Goal: Communication & Community: Answer question/provide support

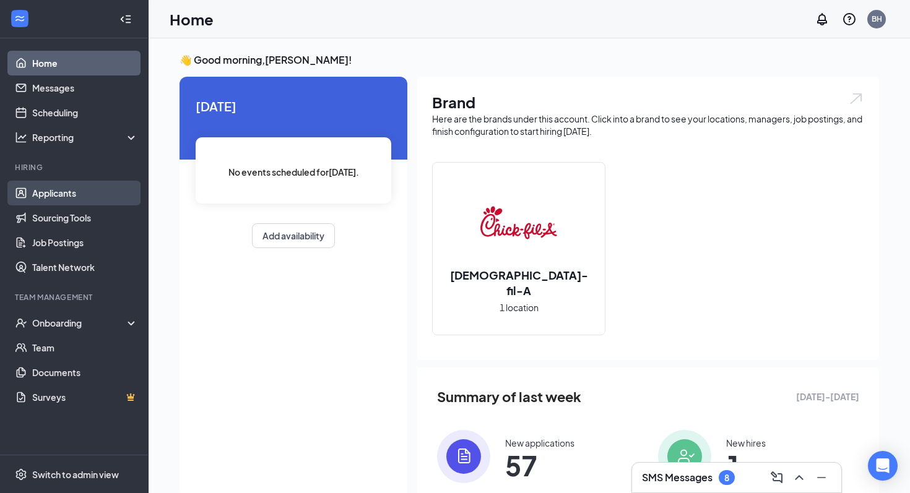
click at [81, 201] on link "Applicants" at bounding box center [85, 193] width 106 height 25
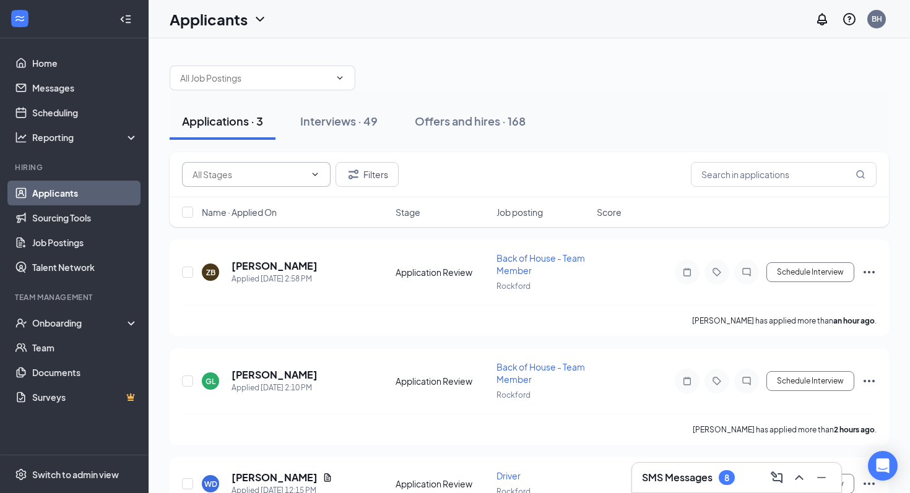
click at [281, 170] on input "text" at bounding box center [249, 175] width 113 height 14
click at [316, 127] on div "Interviews · 49" at bounding box center [338, 120] width 77 height 15
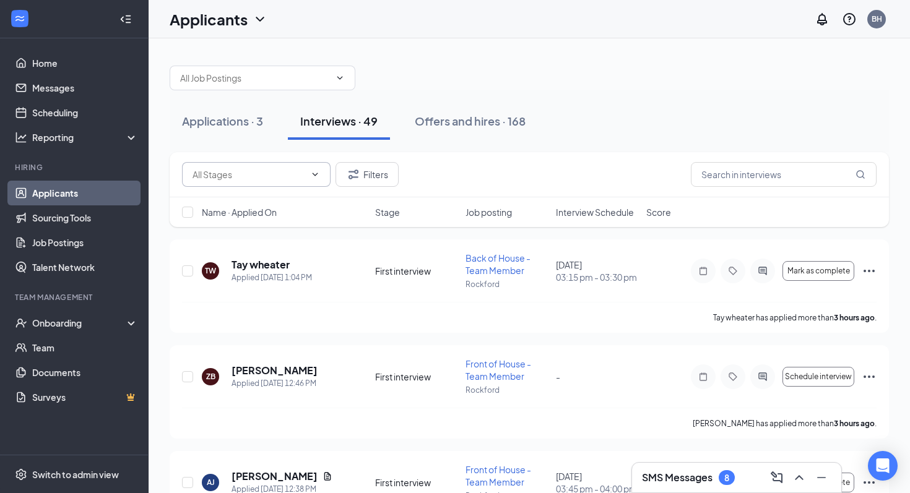
click at [266, 176] on input "text" at bounding box center [249, 175] width 113 height 14
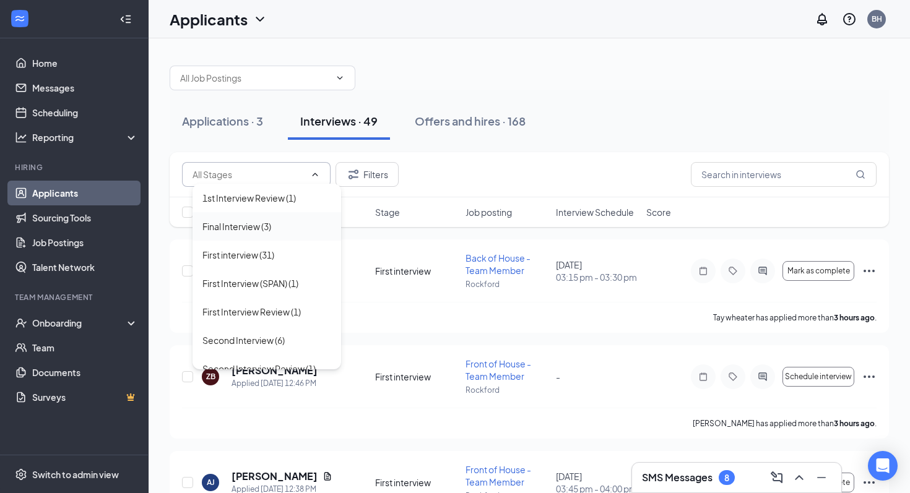
click at [279, 237] on div "Final Interview (3)" at bounding box center [267, 226] width 149 height 28
type input "Final Interview (3)"
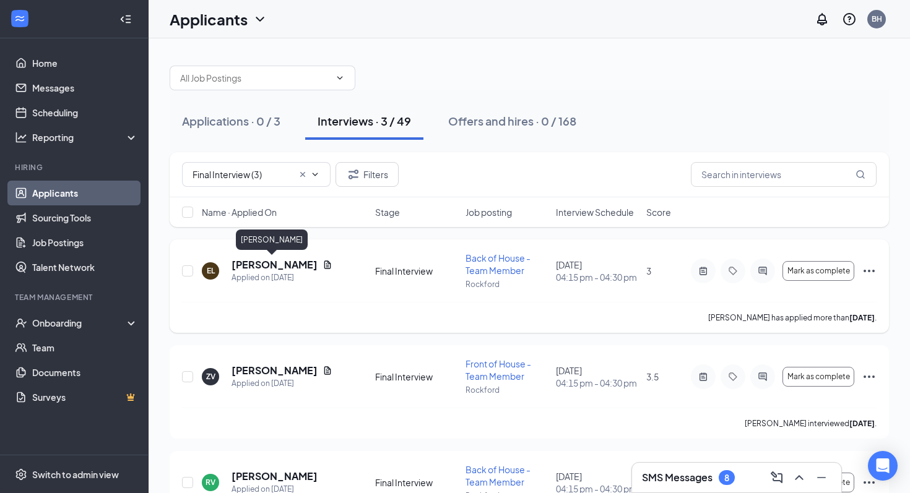
scroll to position [66, 0]
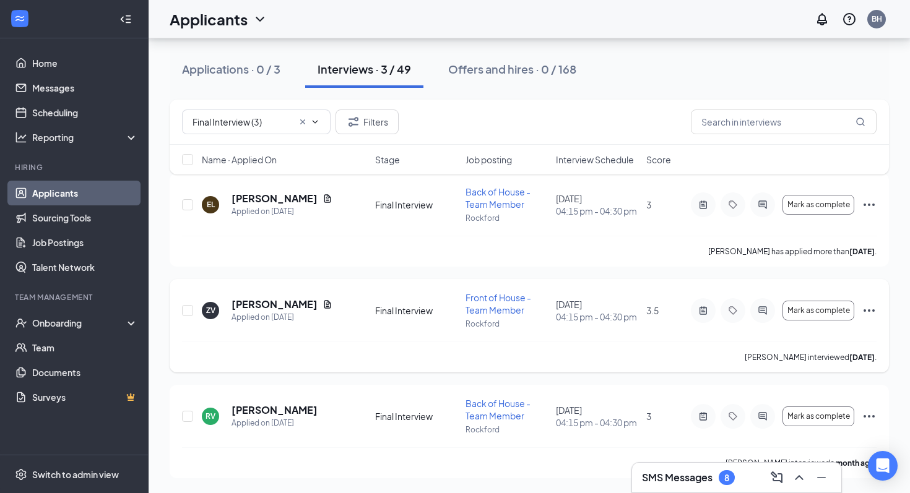
click at [284, 303] on h5 "[PERSON_NAME]" at bounding box center [275, 305] width 86 height 14
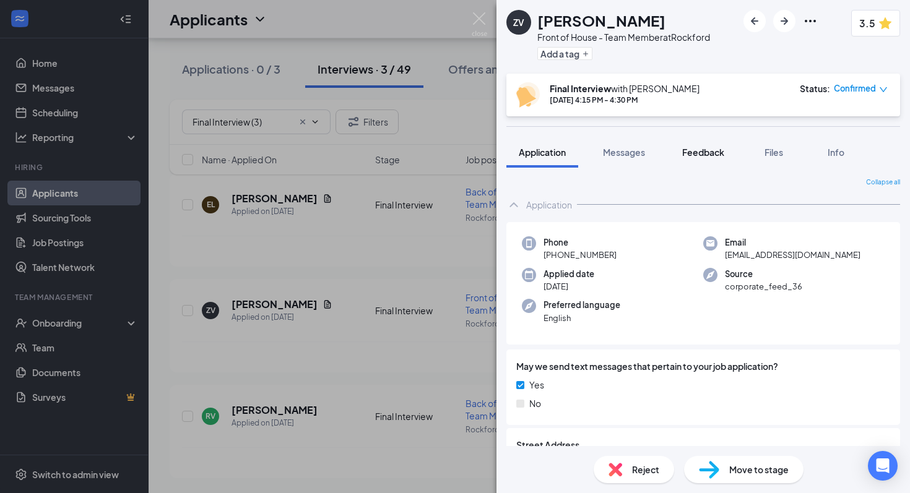
click at [711, 147] on span "Feedback" at bounding box center [703, 152] width 42 height 11
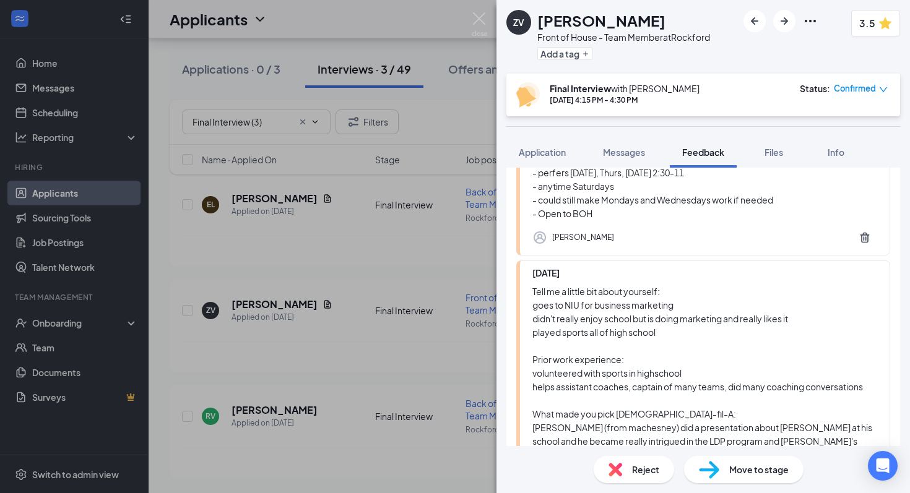
scroll to position [1052, 0]
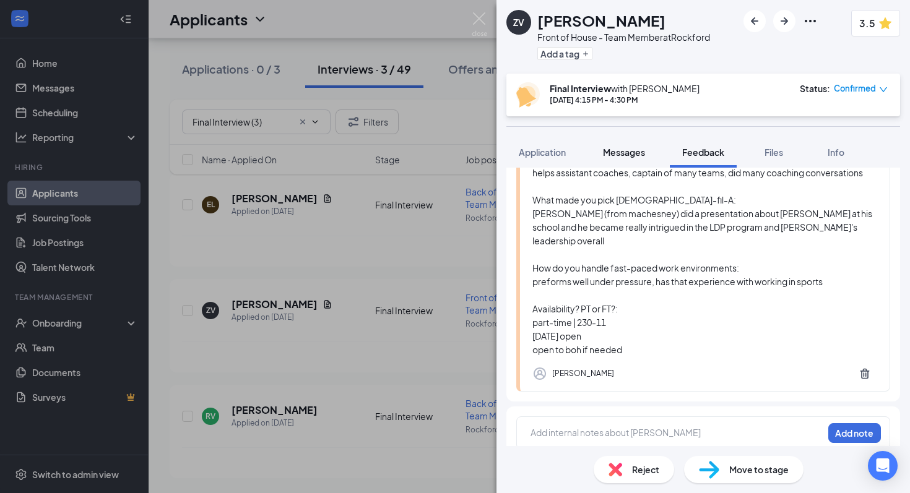
click at [614, 160] on button "Messages" at bounding box center [624, 152] width 67 height 31
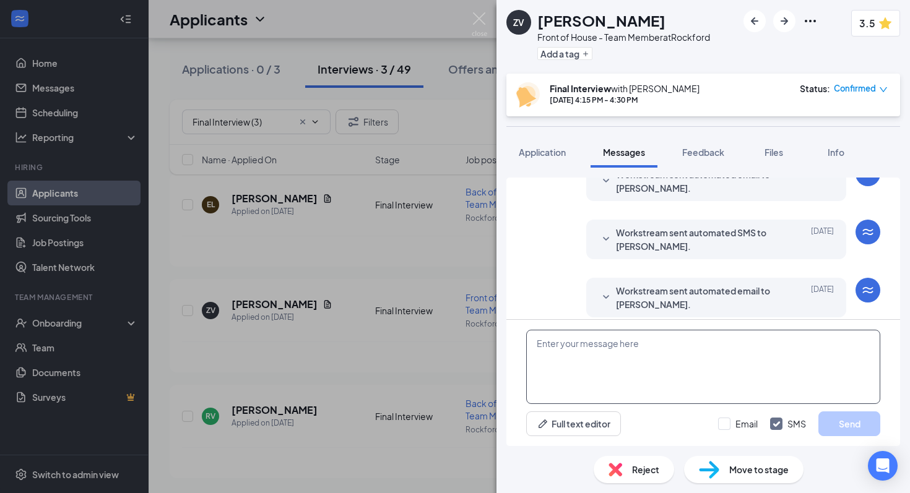
scroll to position [377, 0]
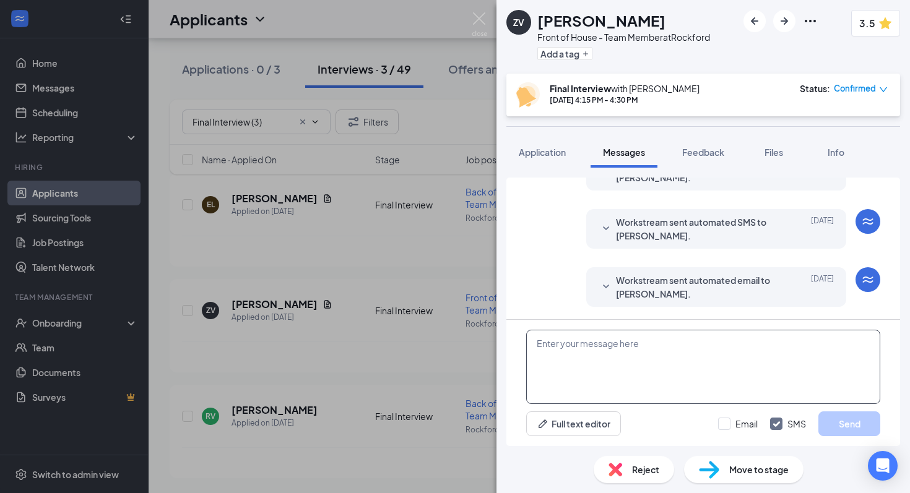
click at [632, 346] on textarea at bounding box center [703, 367] width 354 height 74
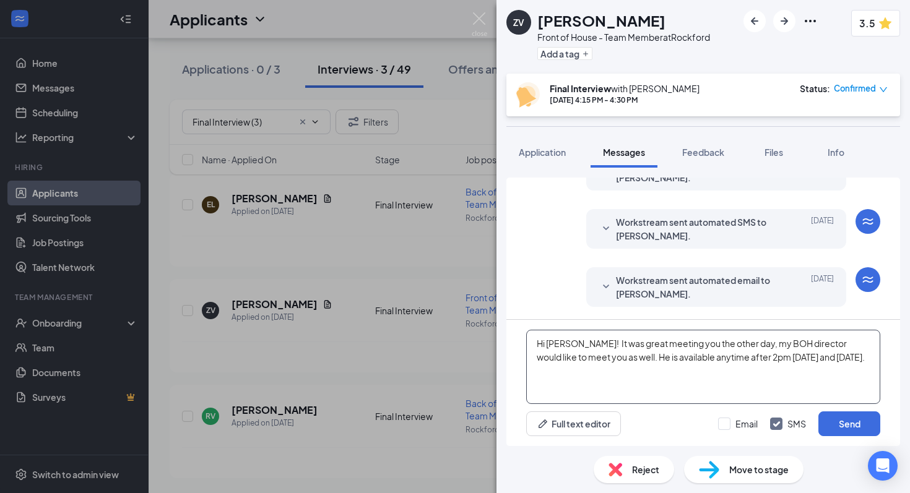
click at [842, 361] on textarea "Hi [PERSON_NAME]! It was great meeting you the other day, my BOH director would…" at bounding box center [703, 367] width 354 height 74
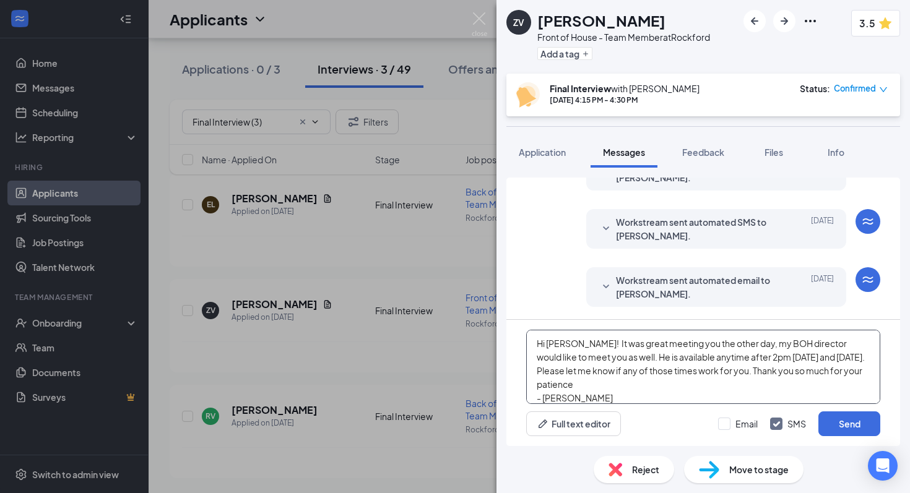
click at [618, 392] on textarea "Hi [PERSON_NAME]! It was great meeting you the other day, my BOH director would…" at bounding box center [703, 367] width 354 height 74
click at [581, 390] on textarea "Hi [PERSON_NAME]! It was great meeting you the other day, my BOH director would…" at bounding box center [703, 367] width 354 height 74
type textarea "Hi [PERSON_NAME]! It was great meeting you the other day, my BOH director would…"
click at [859, 420] on button "Send" at bounding box center [849, 424] width 62 height 25
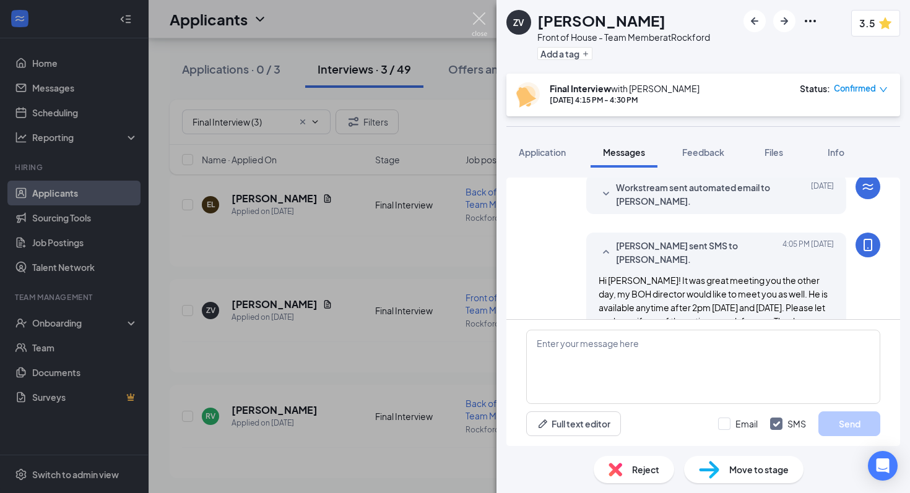
scroll to position [524, 0]
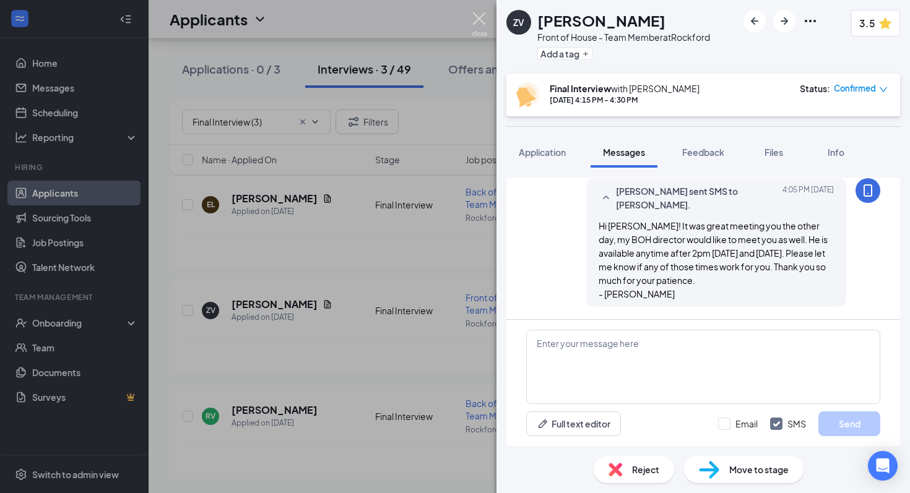
click at [479, 18] on img at bounding box center [479, 24] width 15 height 24
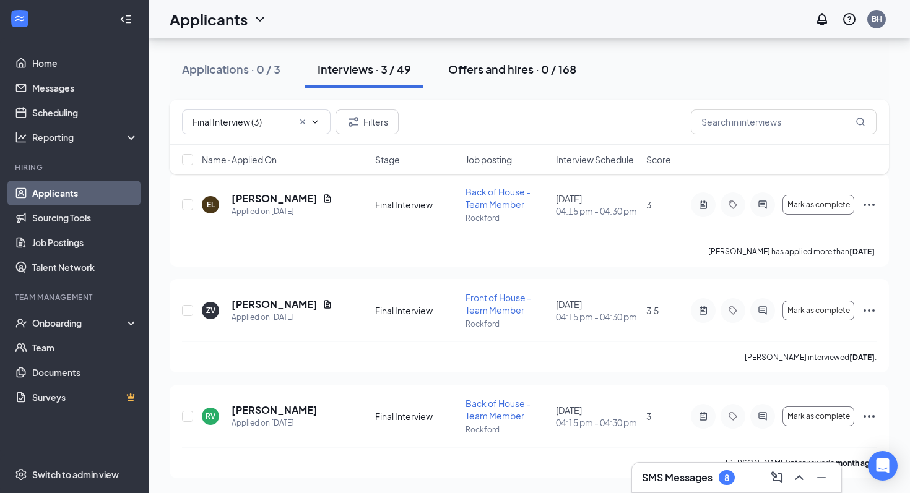
click at [483, 77] on button "Offers and hires · 0 / 168" at bounding box center [512, 69] width 153 height 37
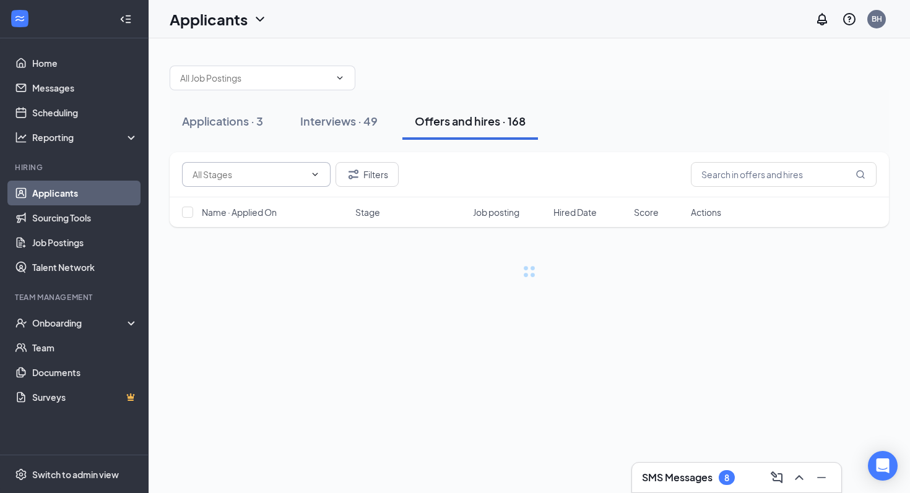
click at [253, 173] on input "text" at bounding box center [249, 175] width 113 height 14
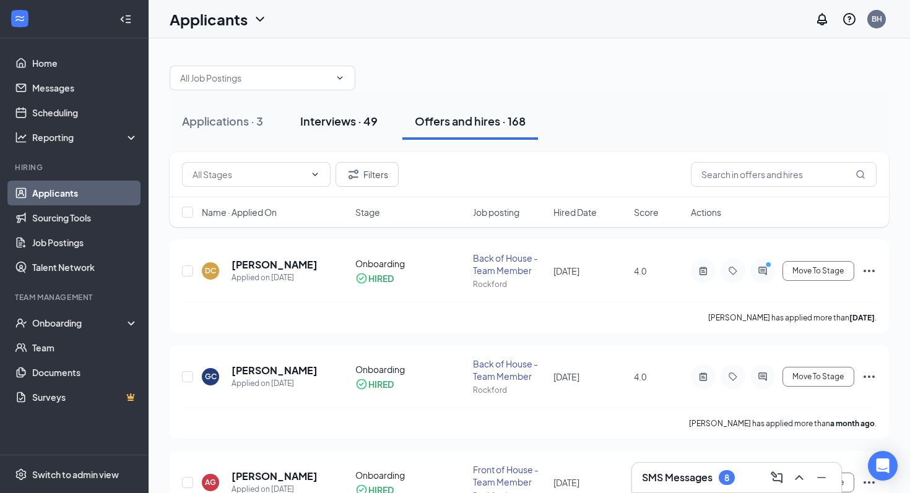
click at [351, 118] on div "Interviews · 49" at bounding box center [338, 120] width 77 height 15
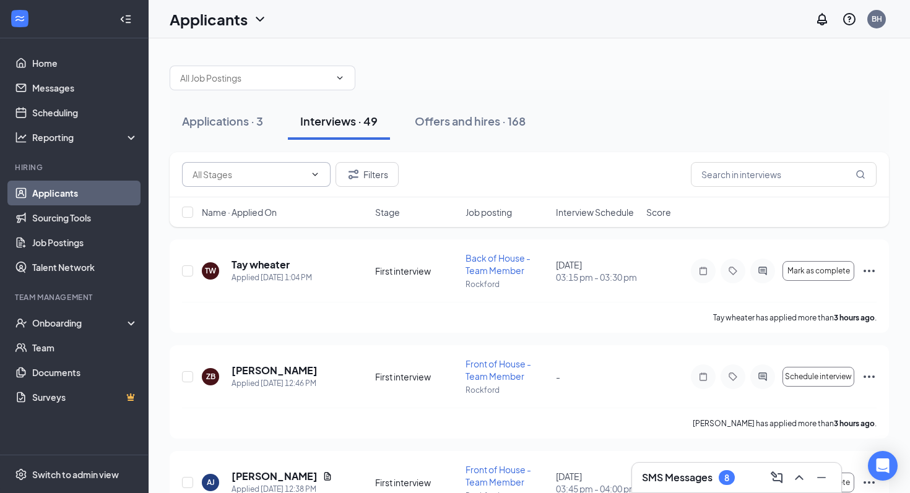
click at [310, 175] on span at bounding box center [314, 175] width 12 height 10
click at [285, 188] on div "Filters" at bounding box center [529, 174] width 719 height 45
click at [277, 178] on input "text" at bounding box center [249, 175] width 113 height 14
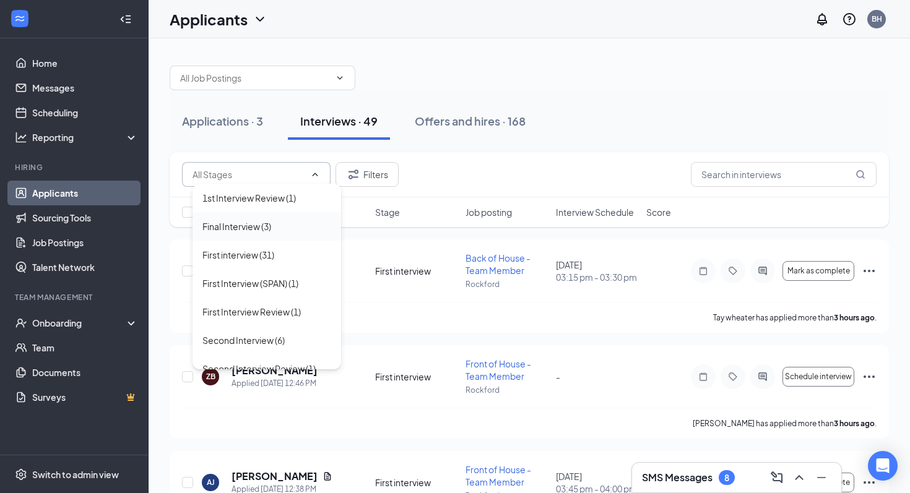
click at [269, 225] on div "Final Interview (3)" at bounding box center [236, 227] width 69 height 14
type input "Final Interview (3)"
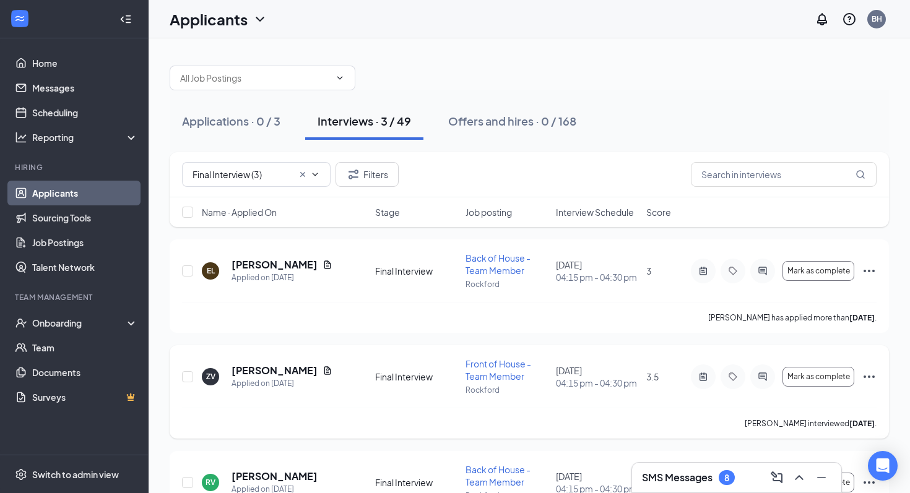
scroll to position [66, 0]
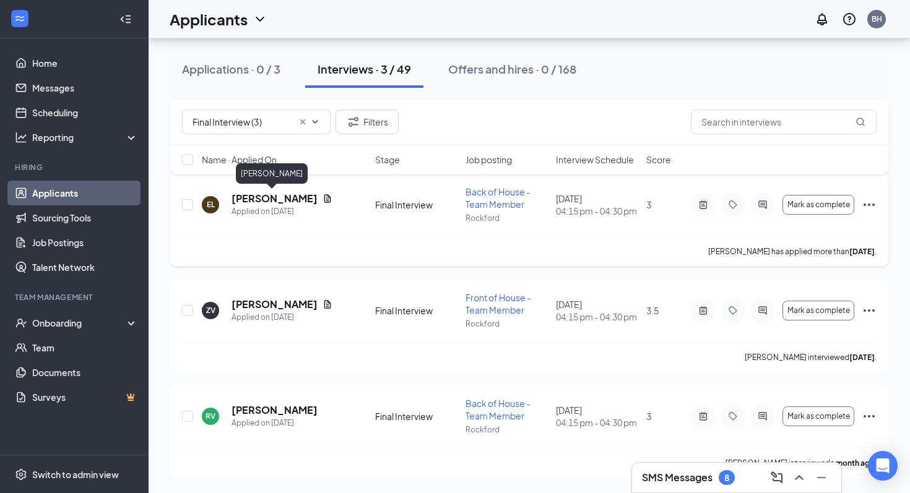
click at [265, 200] on h5 "[PERSON_NAME]" at bounding box center [275, 199] width 86 height 14
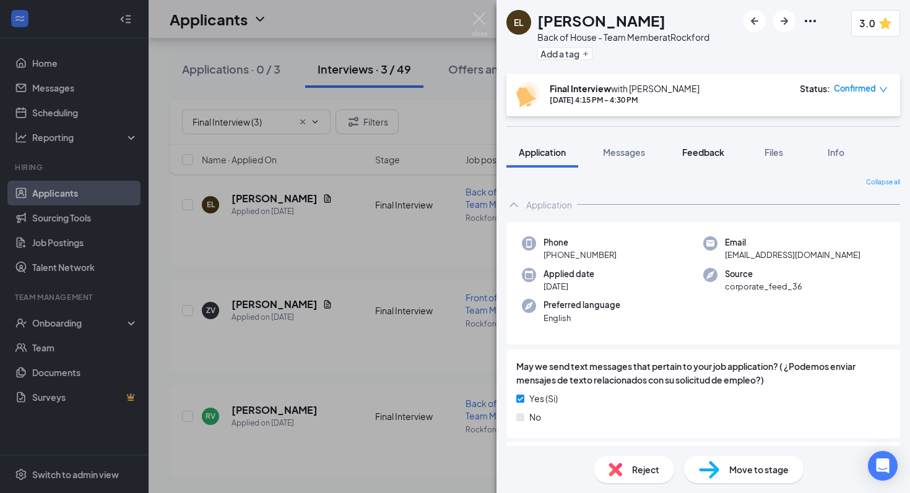
click at [706, 157] on span "Feedback" at bounding box center [703, 152] width 42 height 11
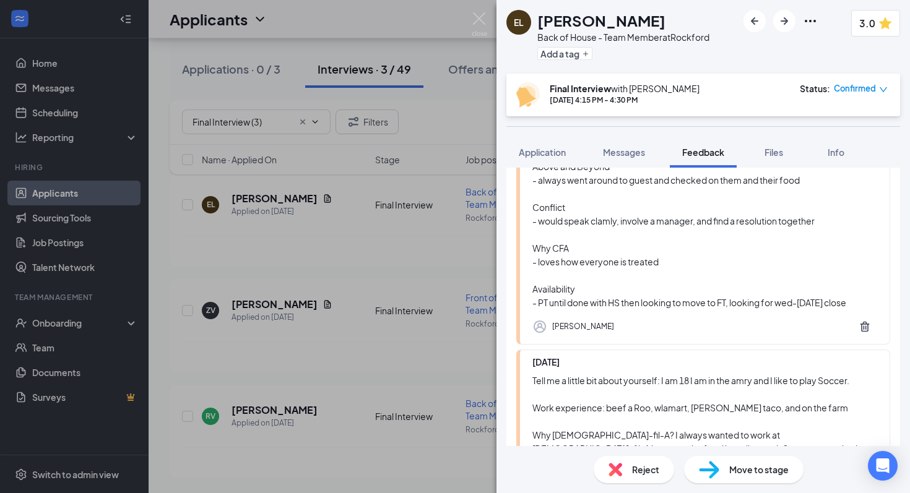
scroll to position [719, 0]
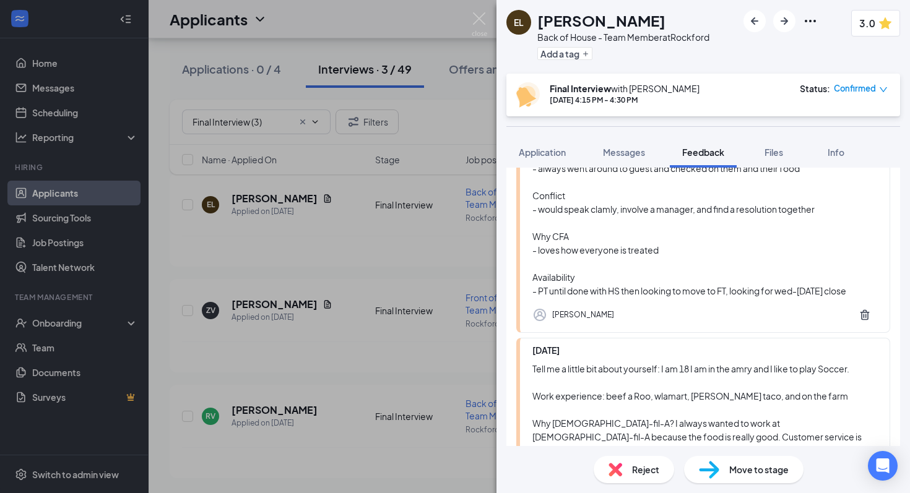
click at [472, 17] on img at bounding box center [479, 24] width 15 height 24
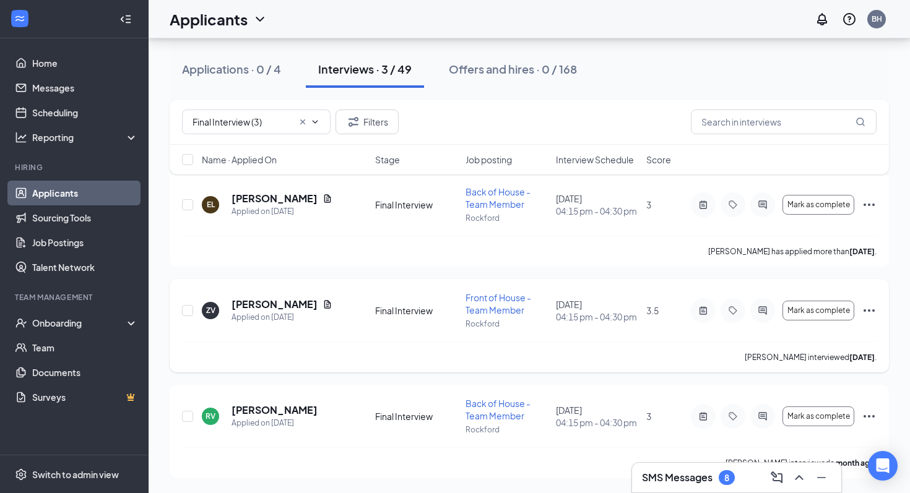
click at [766, 313] on icon "ActiveChat" at bounding box center [762, 311] width 15 height 10
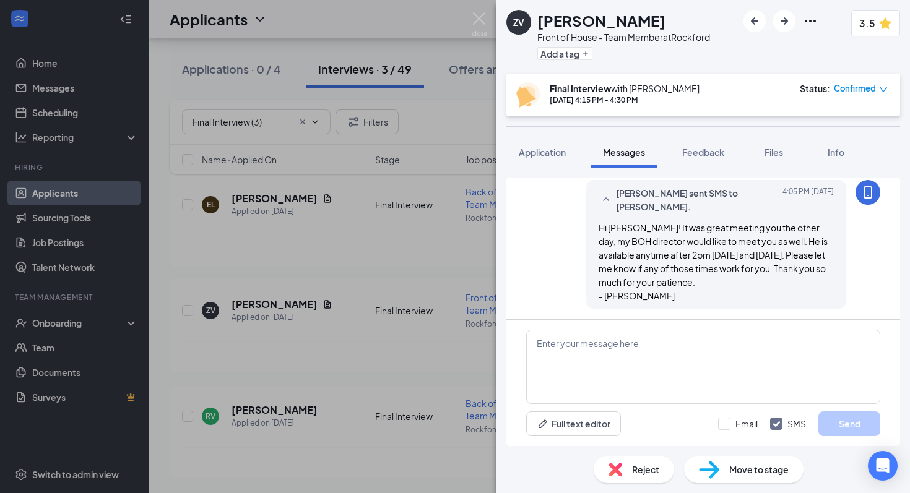
scroll to position [466, 0]
